Goal: Task Accomplishment & Management: Manage account settings

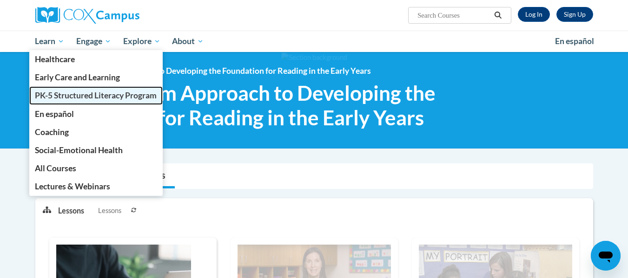
click at [71, 101] on link "PK-5 Structured Literacy Program" at bounding box center [96, 95] width 134 height 18
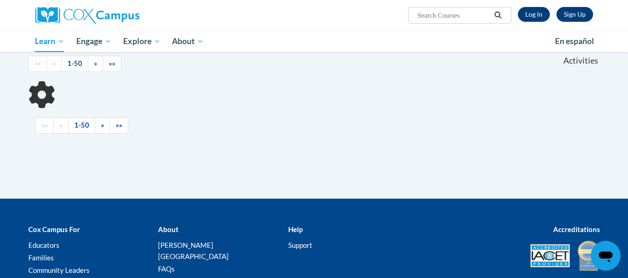
scroll to position [270, 0]
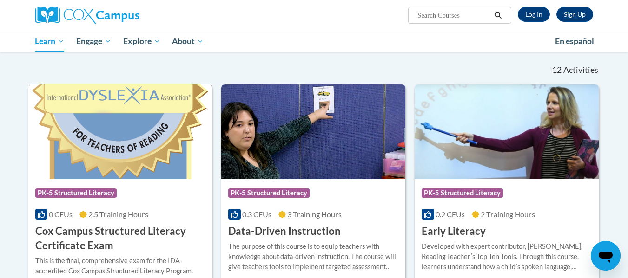
click at [131, 159] on img at bounding box center [120, 132] width 184 height 95
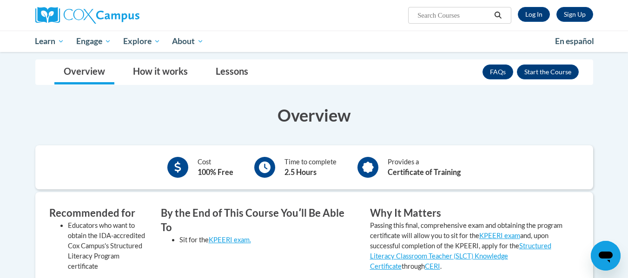
scroll to position [128, 0]
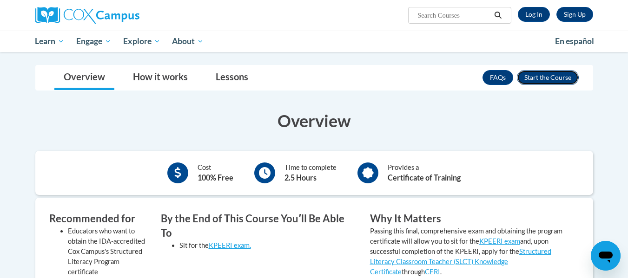
click at [550, 77] on button "Enroll" at bounding box center [548, 77] width 62 height 15
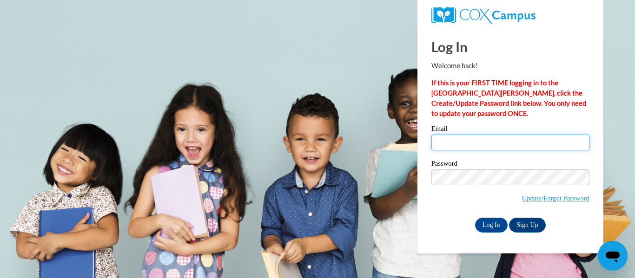
click at [466, 146] on input "Email" at bounding box center [510, 143] width 158 height 16
type input "iriscarter55@gmail.com"
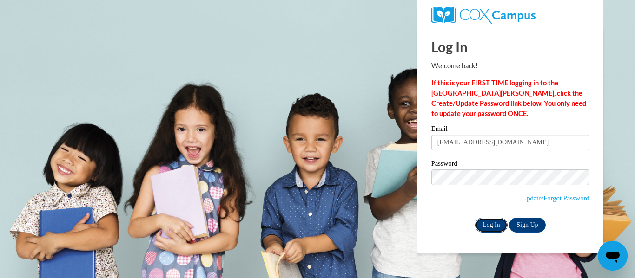
click at [490, 220] on input "Log In" at bounding box center [491, 225] width 33 height 15
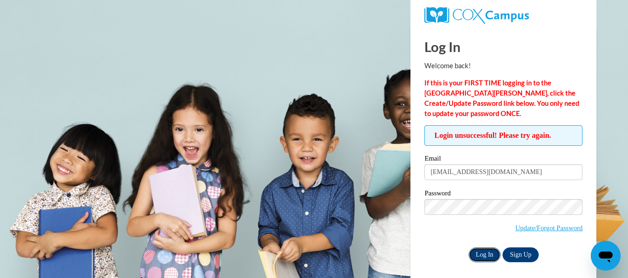
click at [488, 252] on input "Log In" at bounding box center [484, 255] width 33 height 15
click at [481, 251] on input "Log In" at bounding box center [484, 255] width 33 height 15
click at [486, 255] on input "Log In" at bounding box center [484, 255] width 33 height 15
click at [490, 259] on input "Log In" at bounding box center [484, 255] width 33 height 15
click at [487, 248] on input "Log In" at bounding box center [484, 255] width 33 height 15
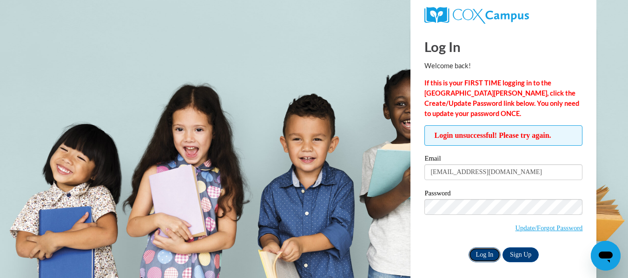
click at [481, 251] on input "Log In" at bounding box center [484, 255] width 33 height 15
click at [519, 229] on link "Update/Forgot Password" at bounding box center [548, 227] width 67 height 7
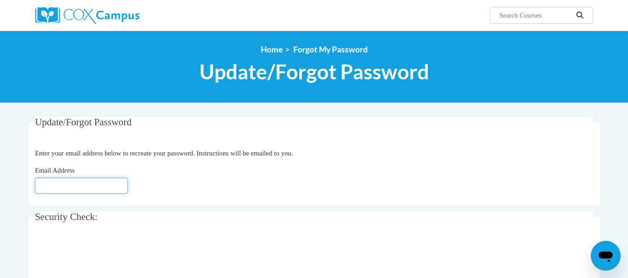
click at [79, 191] on input "Email Address" at bounding box center [81, 186] width 93 height 16
type input "[EMAIL_ADDRESS][DOMAIN_NAME]"
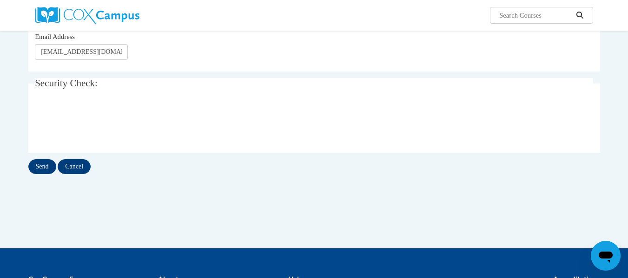
scroll to position [145, 0]
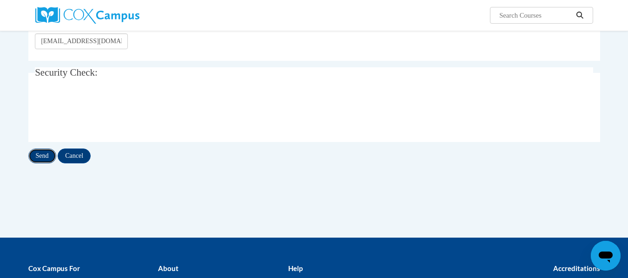
click at [38, 155] on input "Send" at bounding box center [42, 156] width 28 height 15
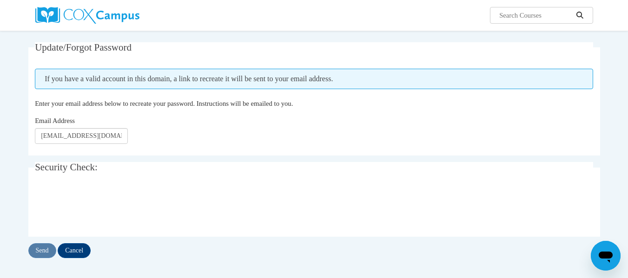
scroll to position [76, 0]
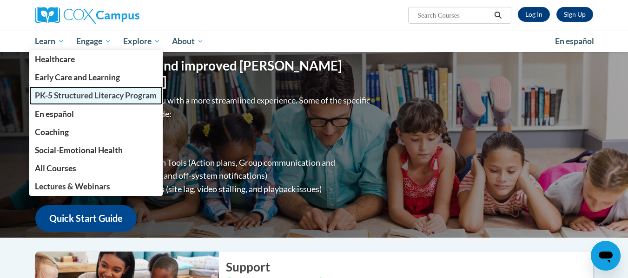
click at [72, 101] on link "PK-5 Structured Literacy Program" at bounding box center [96, 95] width 134 height 18
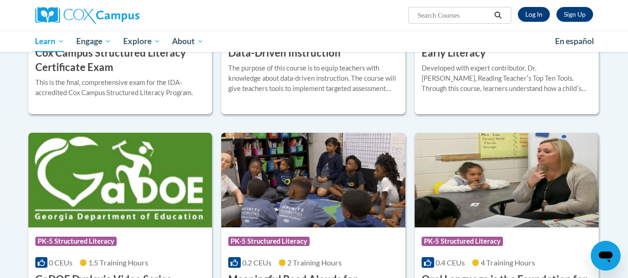
drag, startPoint x: 629, startPoint y: 60, endPoint x: 631, endPoint y: 182, distance: 122.2
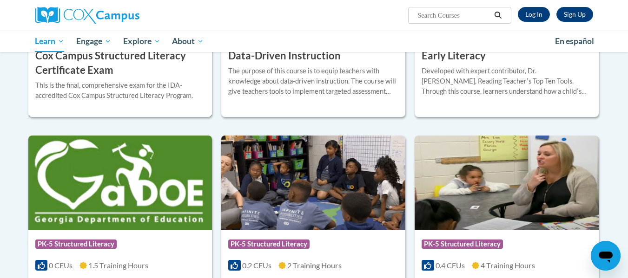
click at [133, 78] on div "More Info Enroll This is the final, comprehensive exam for the IDA-accredited C…" at bounding box center [120, 96] width 184 height 37
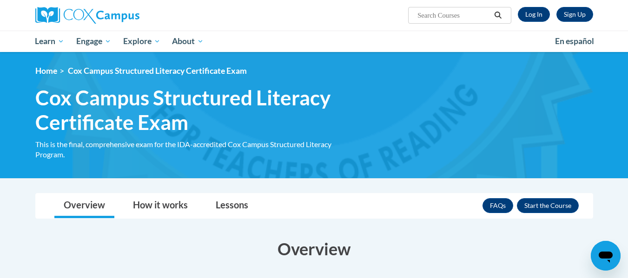
click at [627, 47] on html "Sign Up Log In Search Search... Toggle navigation My Learning My Learning My Co…" at bounding box center [314, 139] width 628 height 278
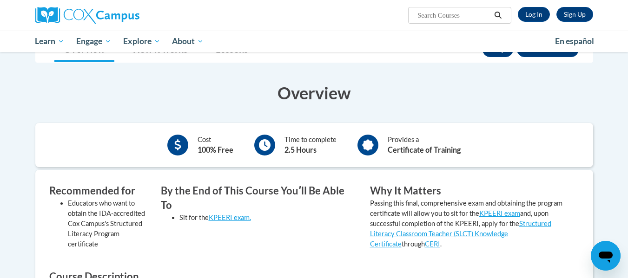
scroll to position [153, 0]
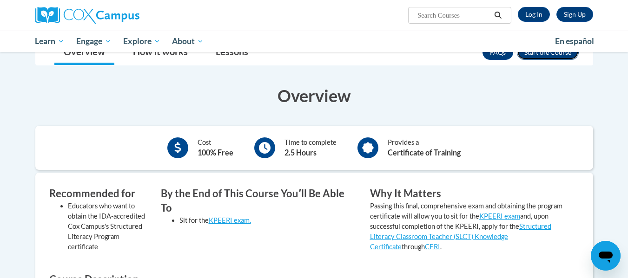
click at [551, 55] on button "Enroll" at bounding box center [548, 52] width 62 height 15
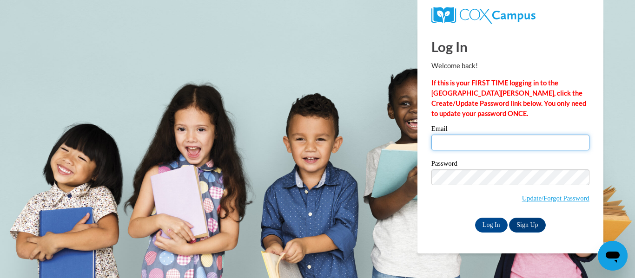
click at [517, 139] on input "Email" at bounding box center [510, 143] width 158 height 16
type input "[EMAIL_ADDRESS][DOMAIN_NAME]"
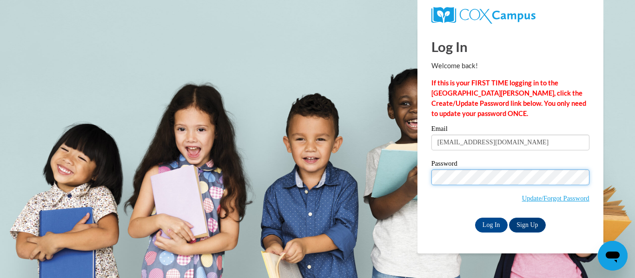
click at [475, 218] on input "Log In" at bounding box center [491, 225] width 33 height 15
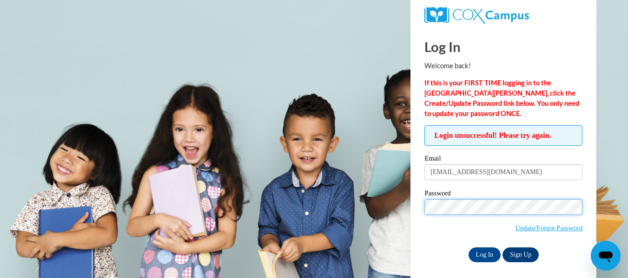
click at [468, 248] on input "Log In" at bounding box center [484, 255] width 33 height 15
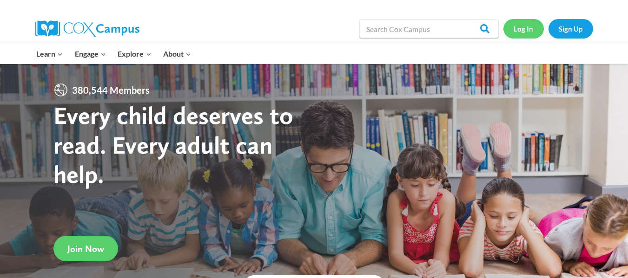
click at [525, 30] on link "Log In" at bounding box center [523, 28] width 40 height 19
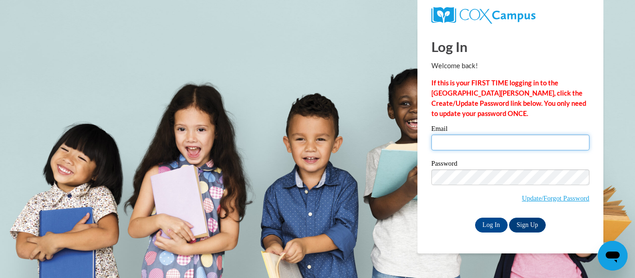
click at [469, 141] on input "Email" at bounding box center [510, 143] width 158 height 16
type input "[EMAIL_ADDRESS][DOMAIN_NAME]"
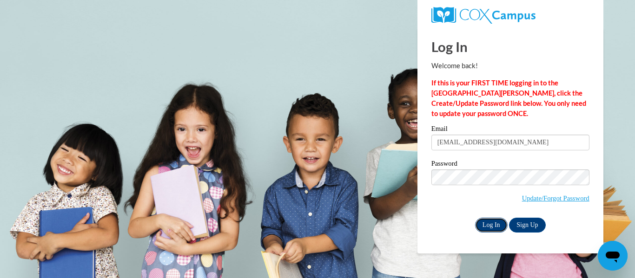
click at [491, 225] on input "Log In" at bounding box center [491, 225] width 33 height 15
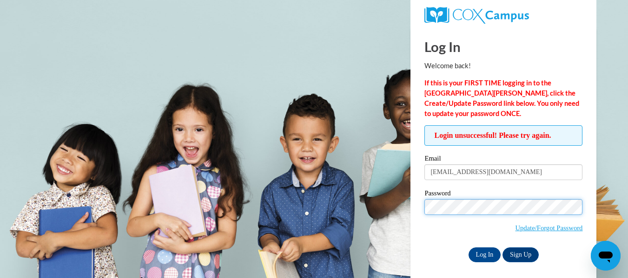
click at [468, 248] on input "Log In" at bounding box center [484, 255] width 33 height 15
